Goal: Information Seeking & Learning: Compare options

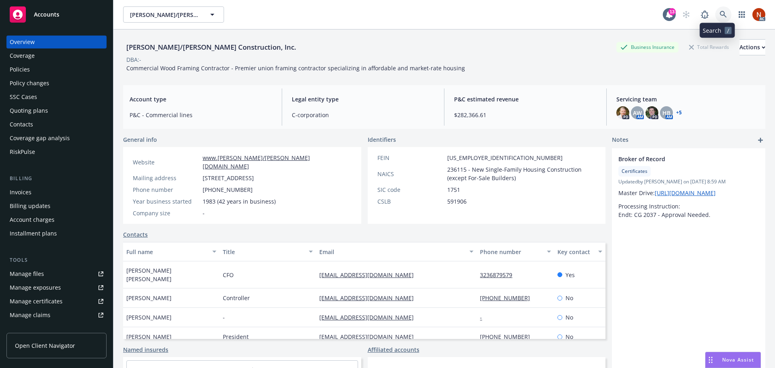
click at [720, 15] on icon at bounding box center [723, 14] width 7 height 7
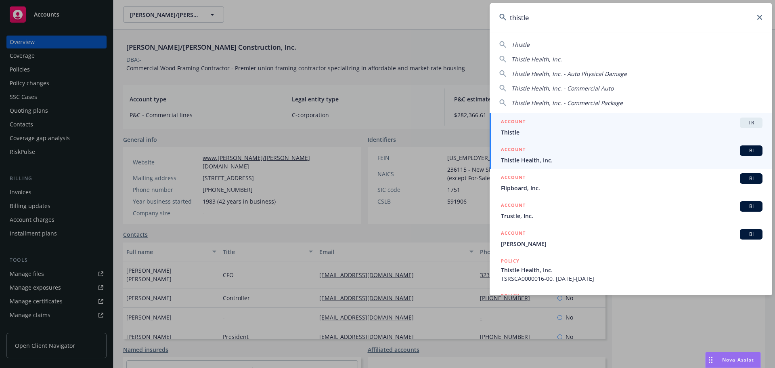
type input "thistle"
click at [580, 154] on div "ACCOUNT BI" at bounding box center [632, 150] width 262 height 11
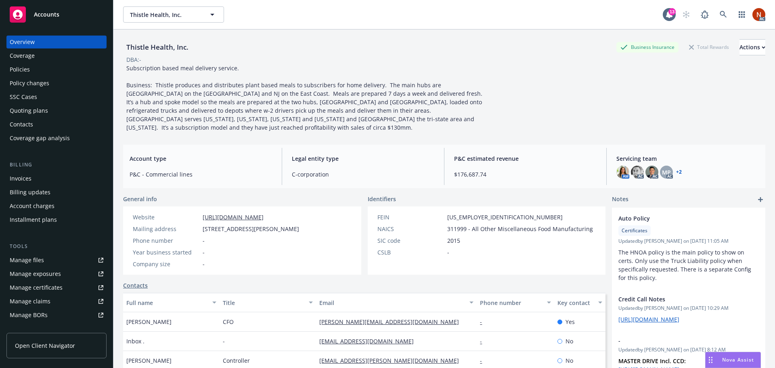
click at [27, 67] on div "Policies" at bounding box center [20, 69] width 20 height 13
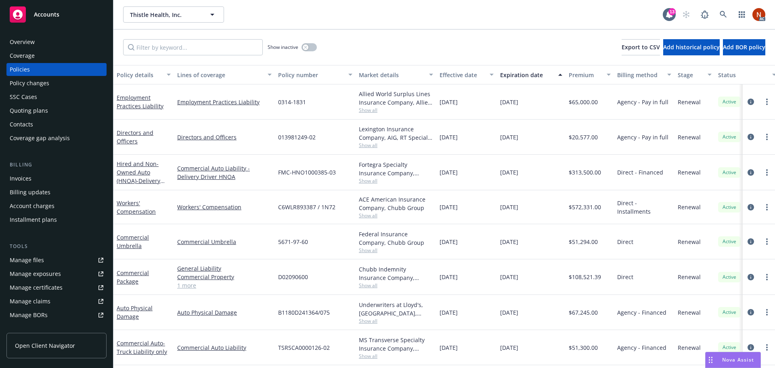
click at [41, 111] on div "Quoting plans" at bounding box center [29, 110] width 38 height 13
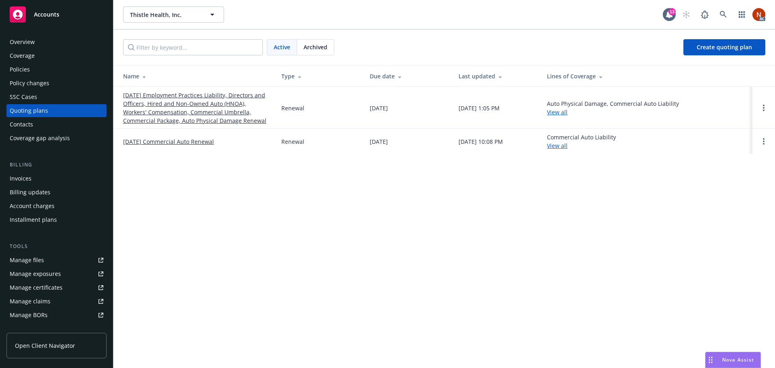
click at [314, 48] on span "Archived" at bounding box center [316, 47] width 24 height 8
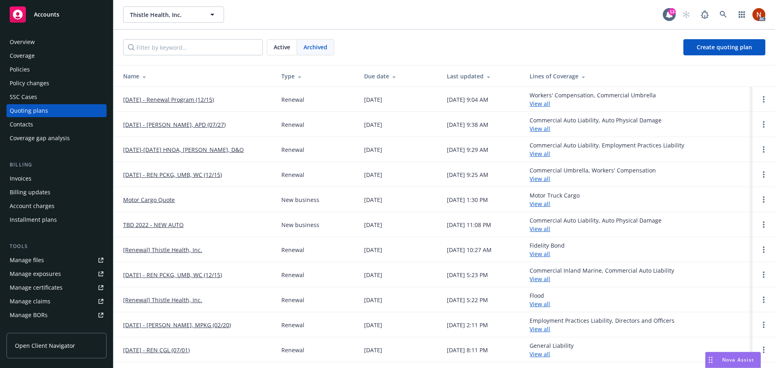
click at [376, 74] on div "Due date" at bounding box center [399, 76] width 70 height 8
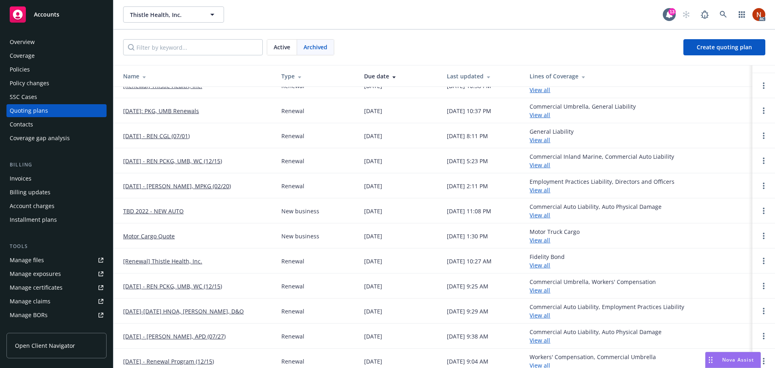
scroll to position [137, 0]
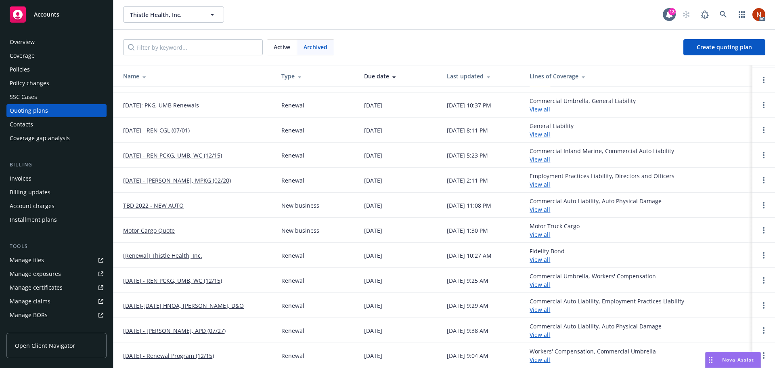
click at [214, 357] on link "[DATE] - Renewal Program (12/15)" at bounding box center [168, 355] width 91 height 8
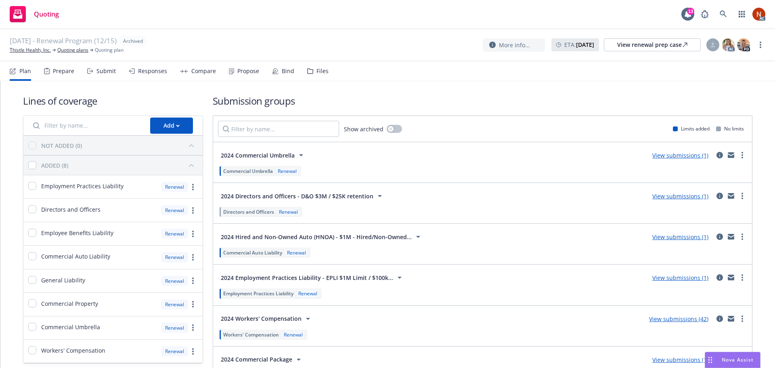
click at [249, 71] on div "Propose" at bounding box center [248, 71] width 22 height 6
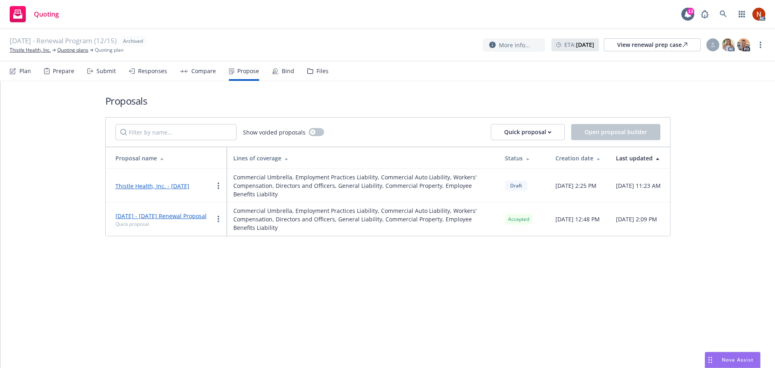
click at [282, 69] on div "Bind" at bounding box center [288, 71] width 13 height 6
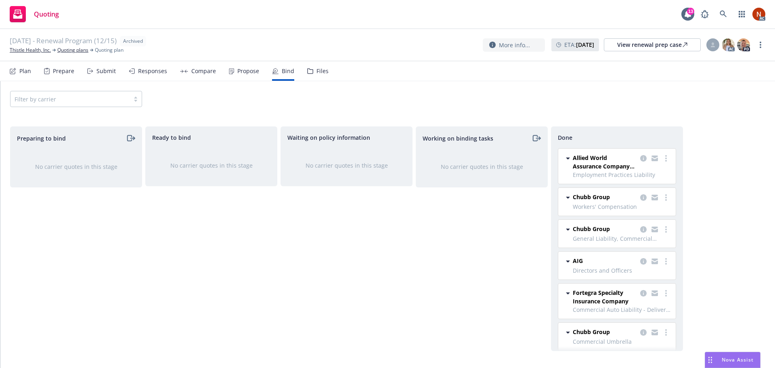
click at [245, 72] on div "Propose" at bounding box center [248, 71] width 22 height 6
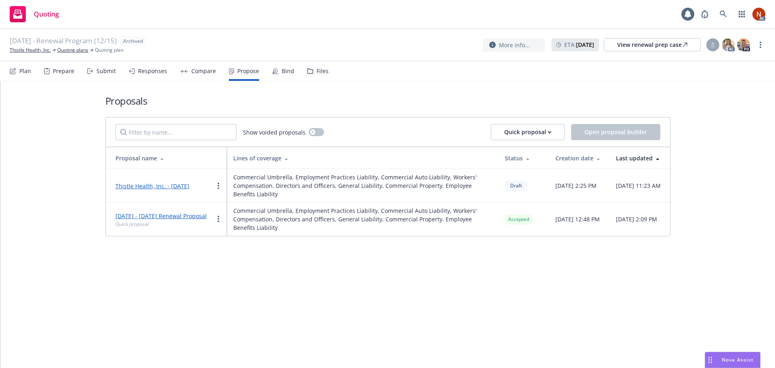
click at [278, 71] on div "Bind" at bounding box center [283, 70] width 22 height 19
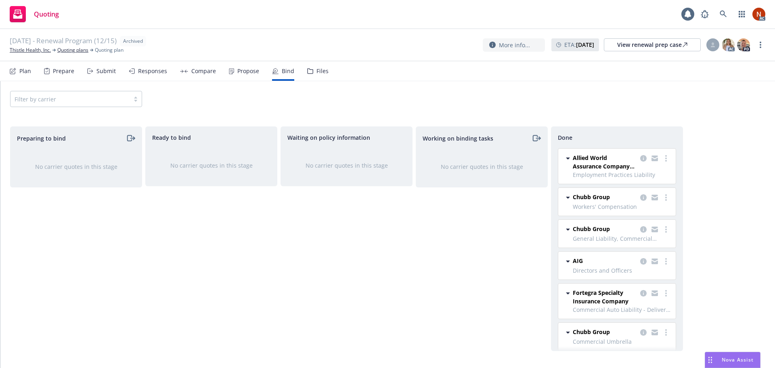
click at [319, 71] on div "Files" at bounding box center [323, 71] width 12 height 6
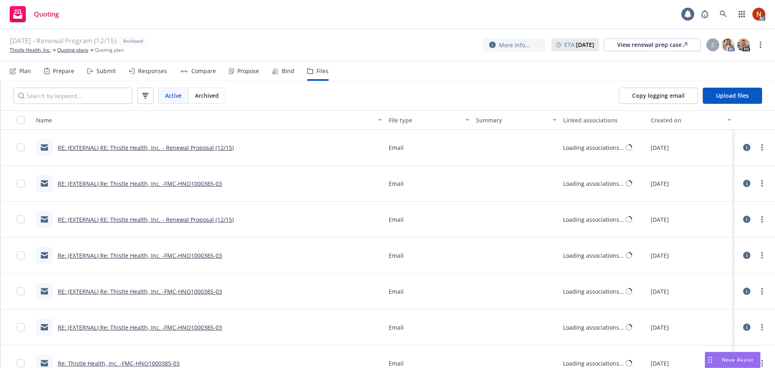
click at [255, 72] on div "Propose" at bounding box center [248, 71] width 22 height 6
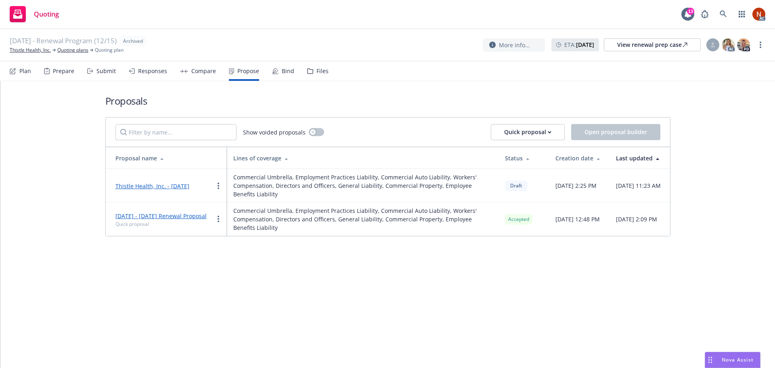
click at [210, 71] on div "Compare" at bounding box center [203, 71] width 25 height 6
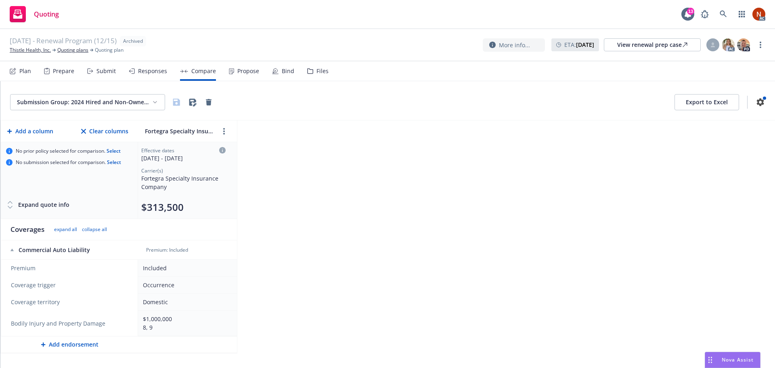
click at [147, 65] on div "Responses" at bounding box center [148, 70] width 38 height 19
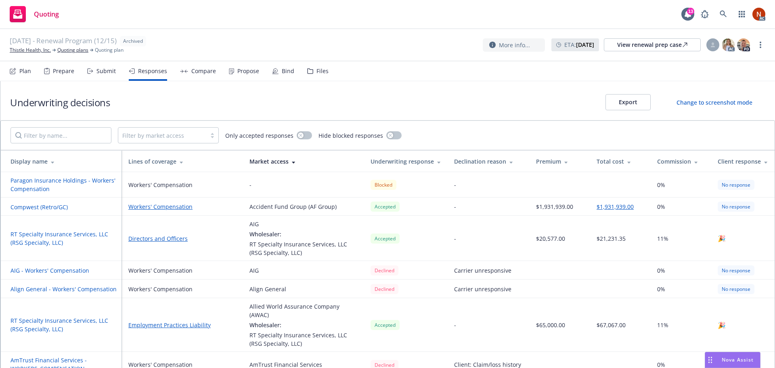
click at [180, 163] on icon at bounding box center [182, 161] width 4 height 6
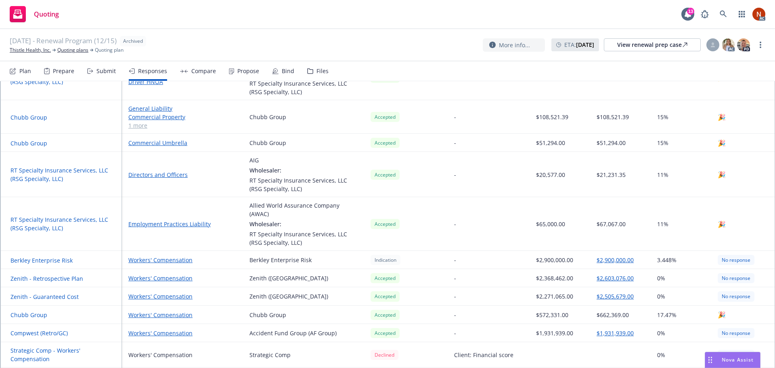
scroll to position [158, 0]
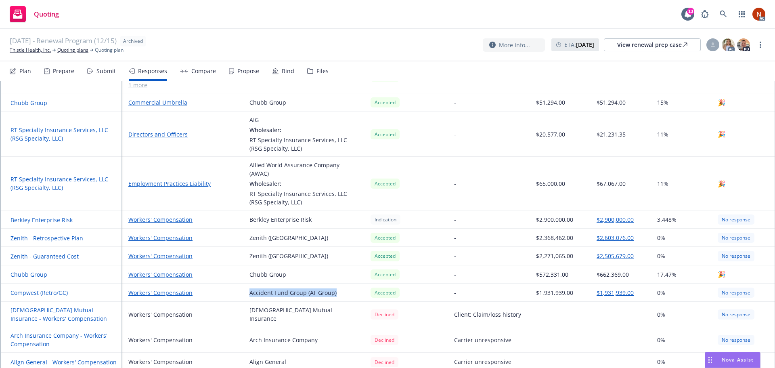
drag, startPoint x: 343, startPoint y: 286, endPoint x: 247, endPoint y: 288, distance: 96.2
click at [247, 288] on td "Accident Fund Group (AF Group)" at bounding box center [303, 293] width 121 height 18
click at [250, 288] on div "Accident Fund Group (AF Group)" at bounding box center [293, 292] width 87 height 8
drag, startPoint x: 250, startPoint y: 285, endPoint x: 304, endPoint y: 285, distance: 54.1
click at [304, 288] on div "Accident Fund Group (AF Group)" at bounding box center [293, 292] width 87 height 8
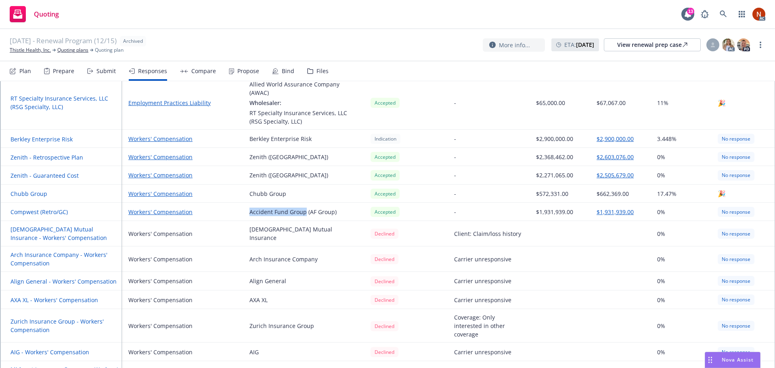
scroll to position [198, 0]
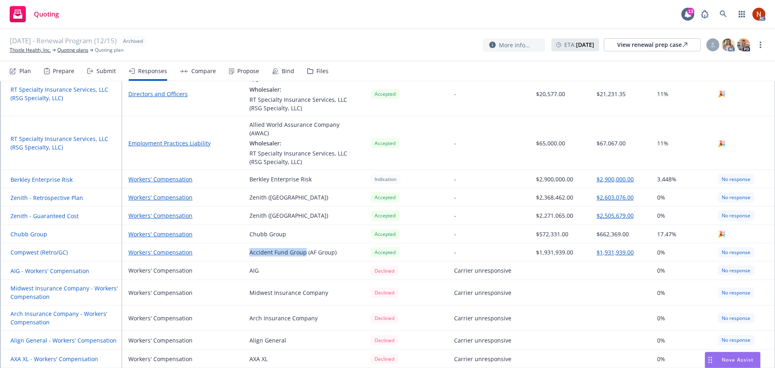
click at [317, 69] on div "Files" at bounding box center [323, 71] width 12 height 6
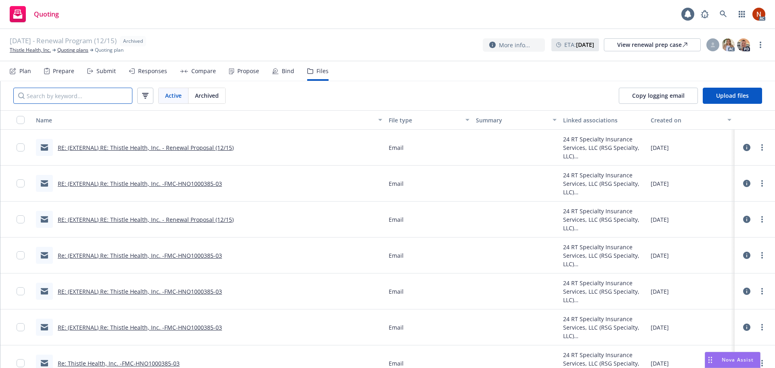
click at [82, 94] on input "Search by keyword..." at bounding box center [72, 96] width 119 height 16
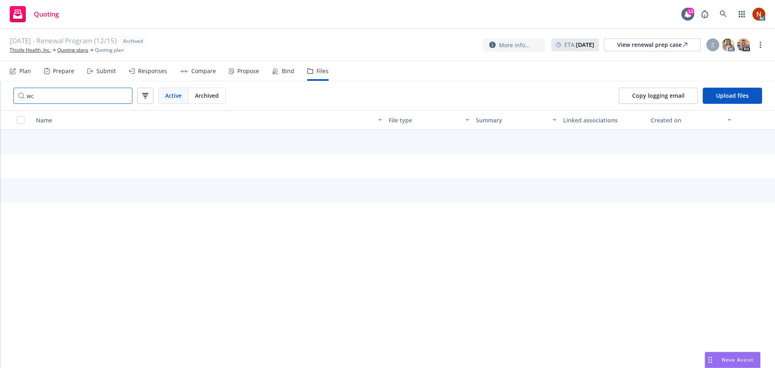
type input "w"
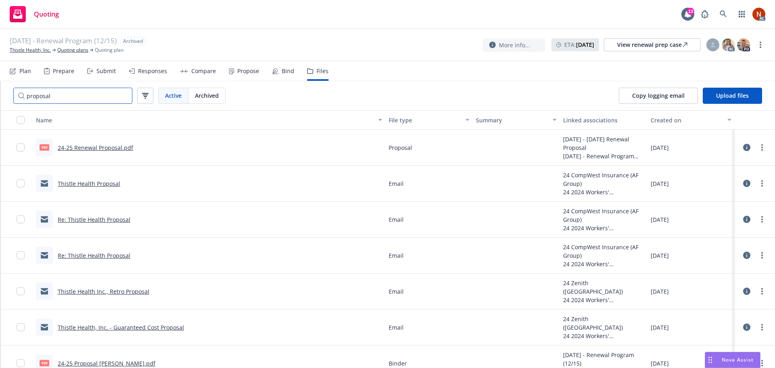
type input "proposal"
click at [120, 148] on link "24-25 Renewal Proposal.pdf" at bounding box center [96, 148] width 76 height 8
click at [185, 69] on icon at bounding box center [184, 71] width 8 height 4
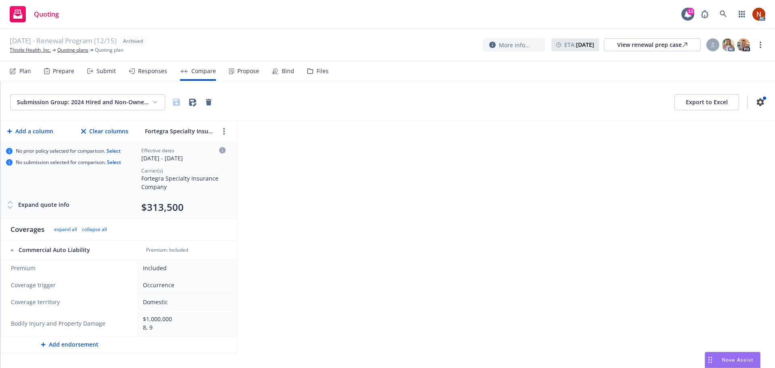
click at [152, 67] on div "Responses" at bounding box center [148, 70] width 38 height 19
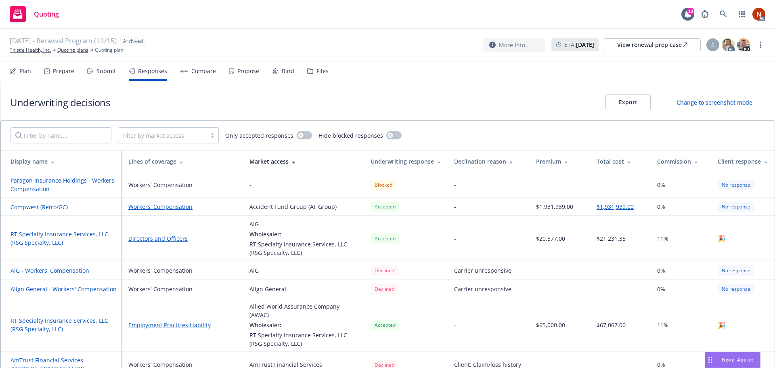
click at [164, 158] on div "Lines of coverage" at bounding box center [182, 161] width 108 height 8
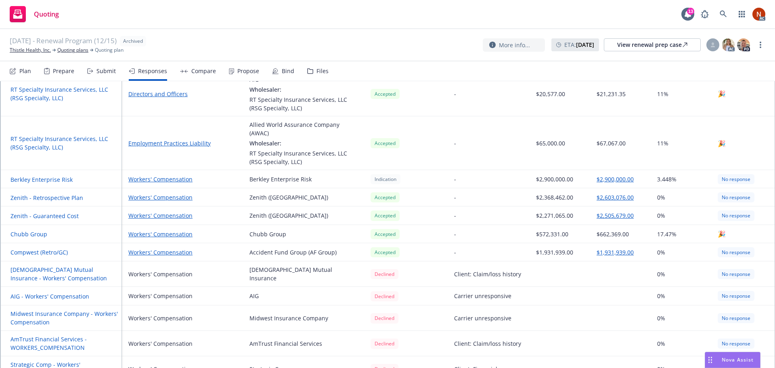
scroll to position [158, 0]
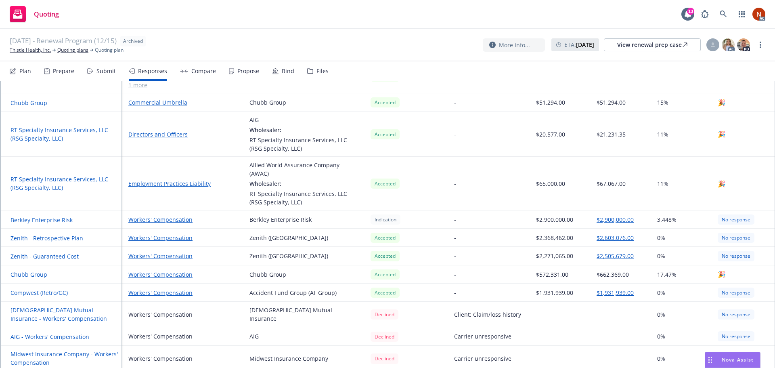
click at [304, 71] on div "Plan Prepare Submit Responses Compare Propose Bind Files" at bounding box center [169, 70] width 319 height 19
click at [307, 71] on icon at bounding box center [310, 71] width 6 height 6
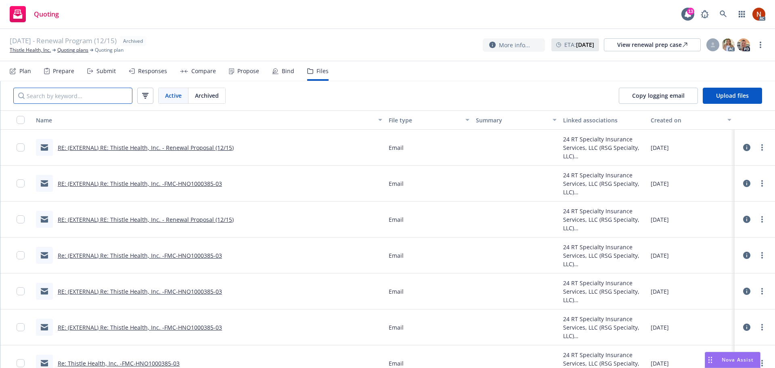
click at [60, 93] on input "Search by keyword..." at bounding box center [72, 96] width 119 height 16
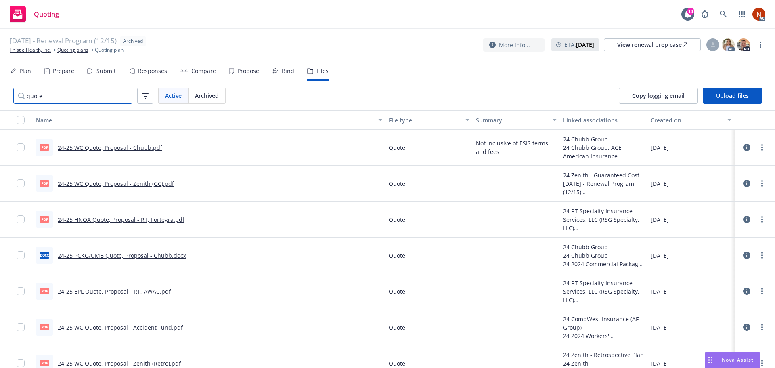
type input "quote"
click at [124, 182] on link "24-25 WC Quote, Proposal - Zenith (GC).pdf" at bounding box center [116, 184] width 116 height 8
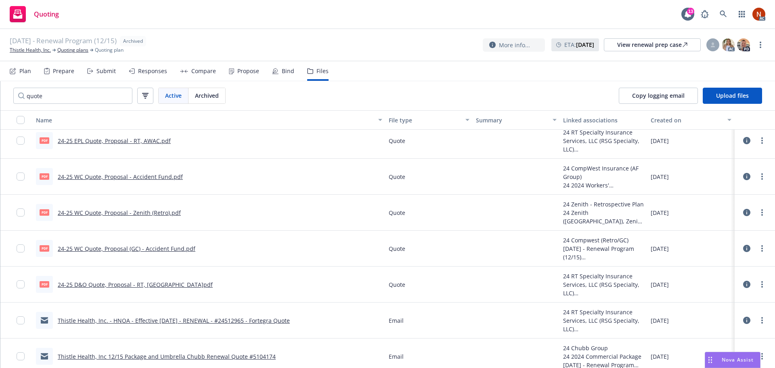
scroll to position [162, 0]
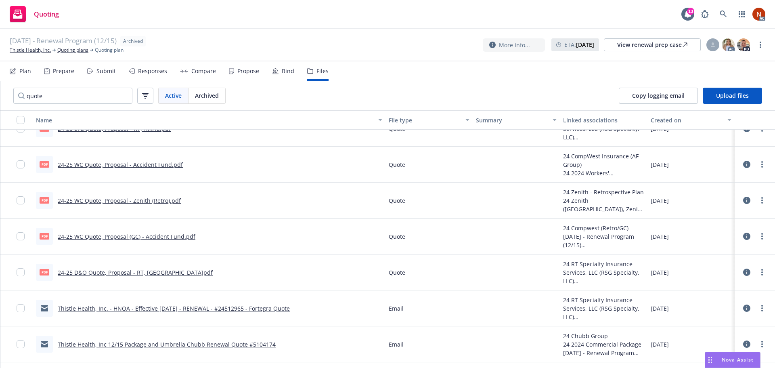
click at [158, 164] on link "24-25 WC Quote, Proposal - Accident Fund.pdf" at bounding box center [120, 165] width 125 height 8
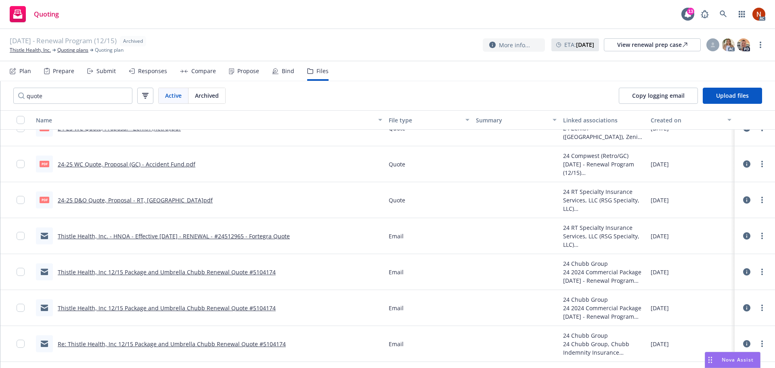
scroll to position [242, 0]
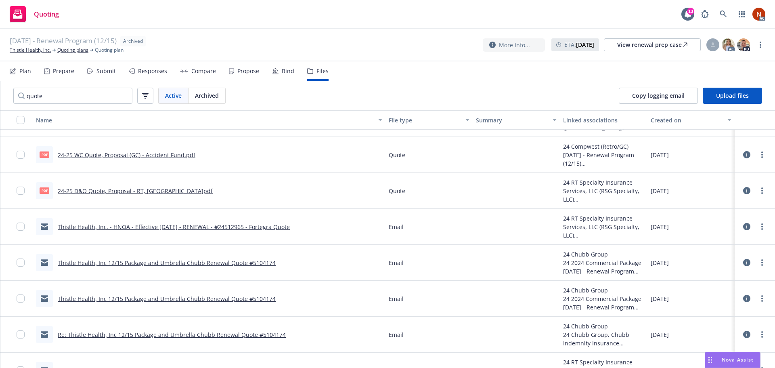
click at [238, 70] on div "Propose" at bounding box center [248, 71] width 22 height 6
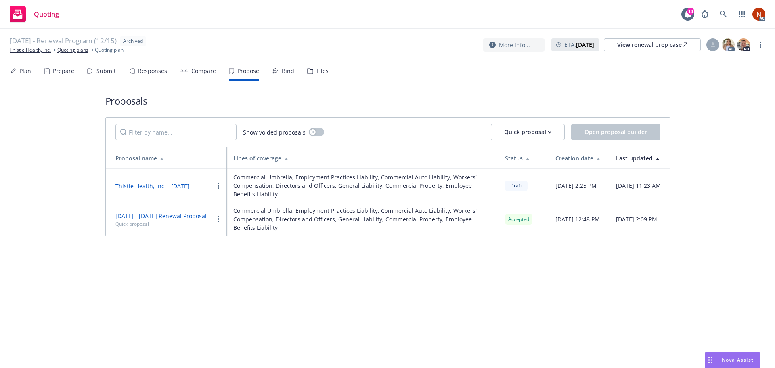
click at [204, 69] on div "Compare" at bounding box center [203, 71] width 25 height 6
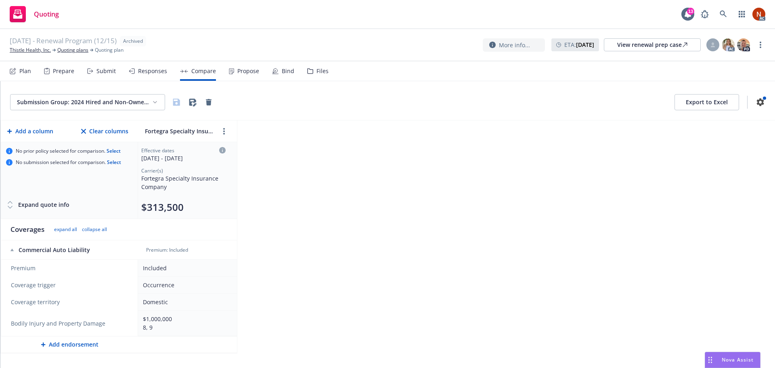
click at [144, 70] on div "Responses" at bounding box center [152, 71] width 29 height 6
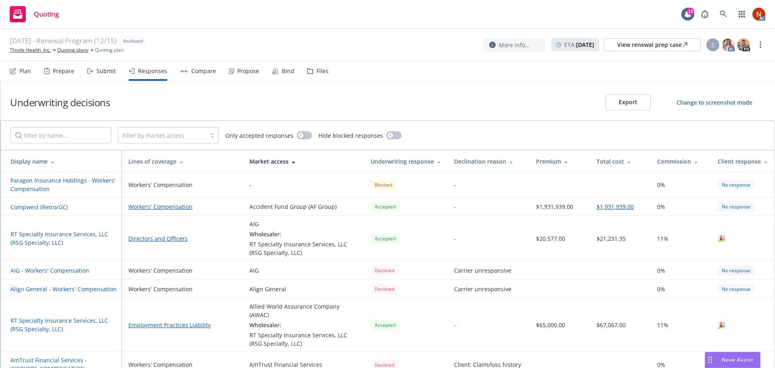
click at [159, 155] on th "Lines of coverage" at bounding box center [182, 161] width 121 height 21
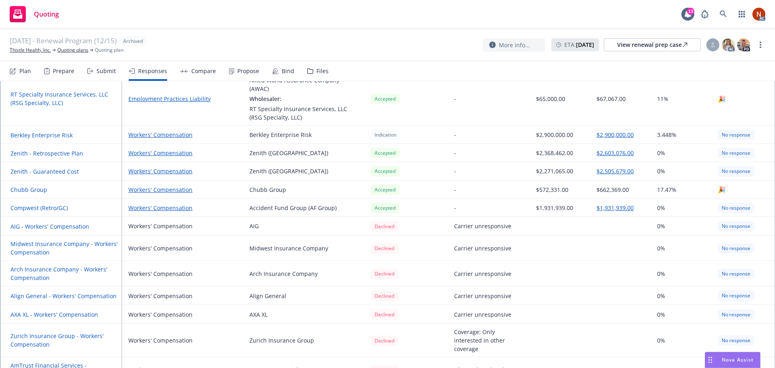
scroll to position [202, 0]
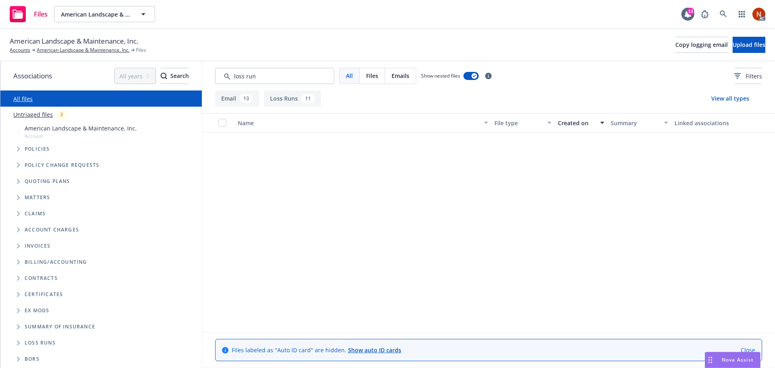
scroll to position [444, 0]
